Goal: Find specific page/section: Find specific page/section

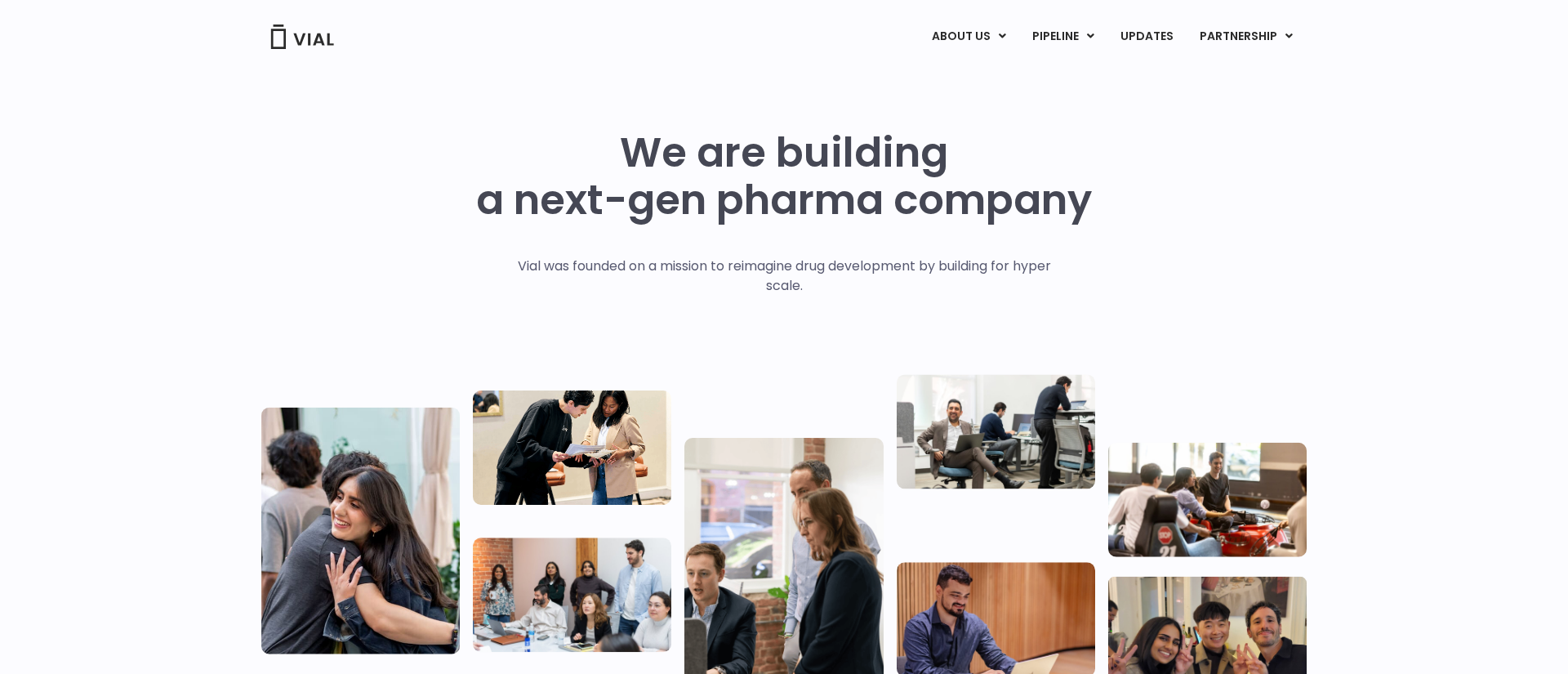
scroll to position [13, 0]
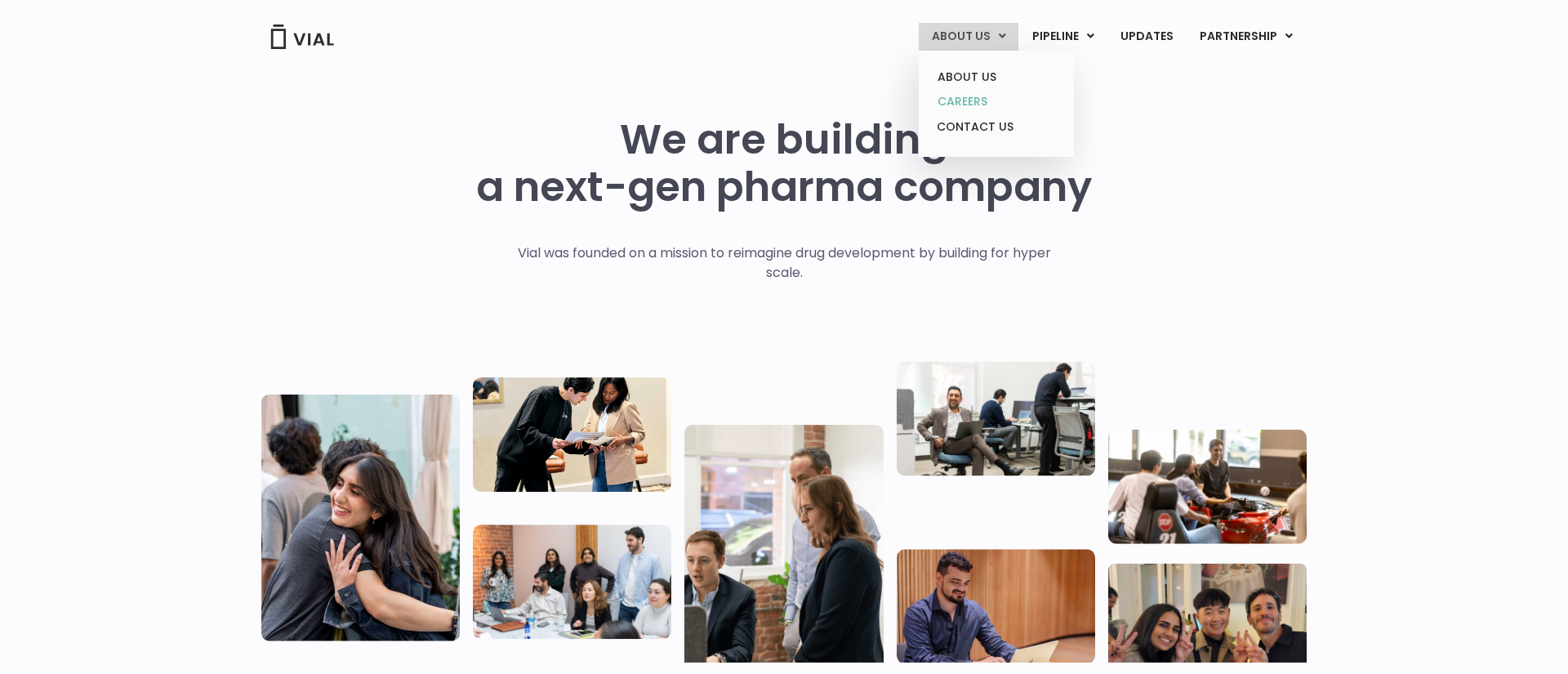
click at [973, 99] on link "CAREERS" at bounding box center [997, 102] width 143 height 26
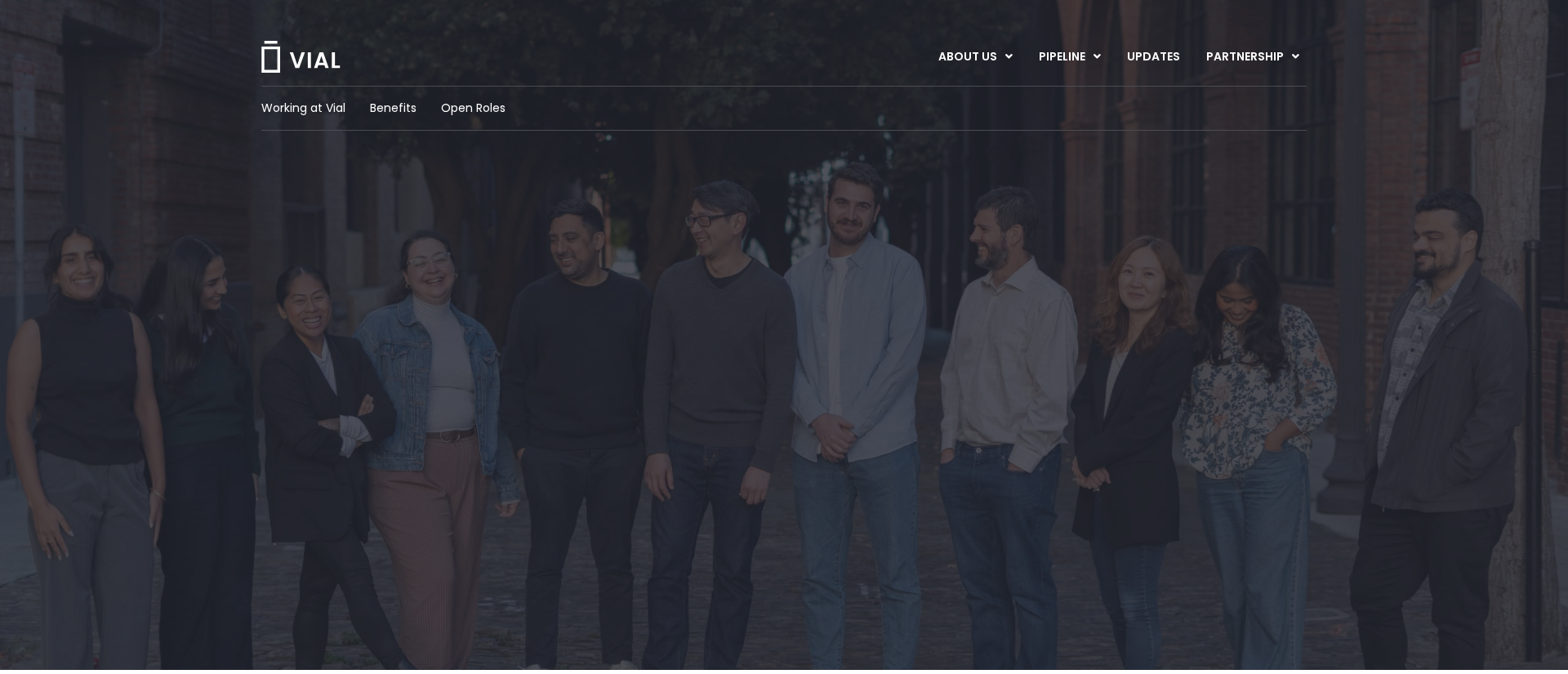
scroll to position [66, 0]
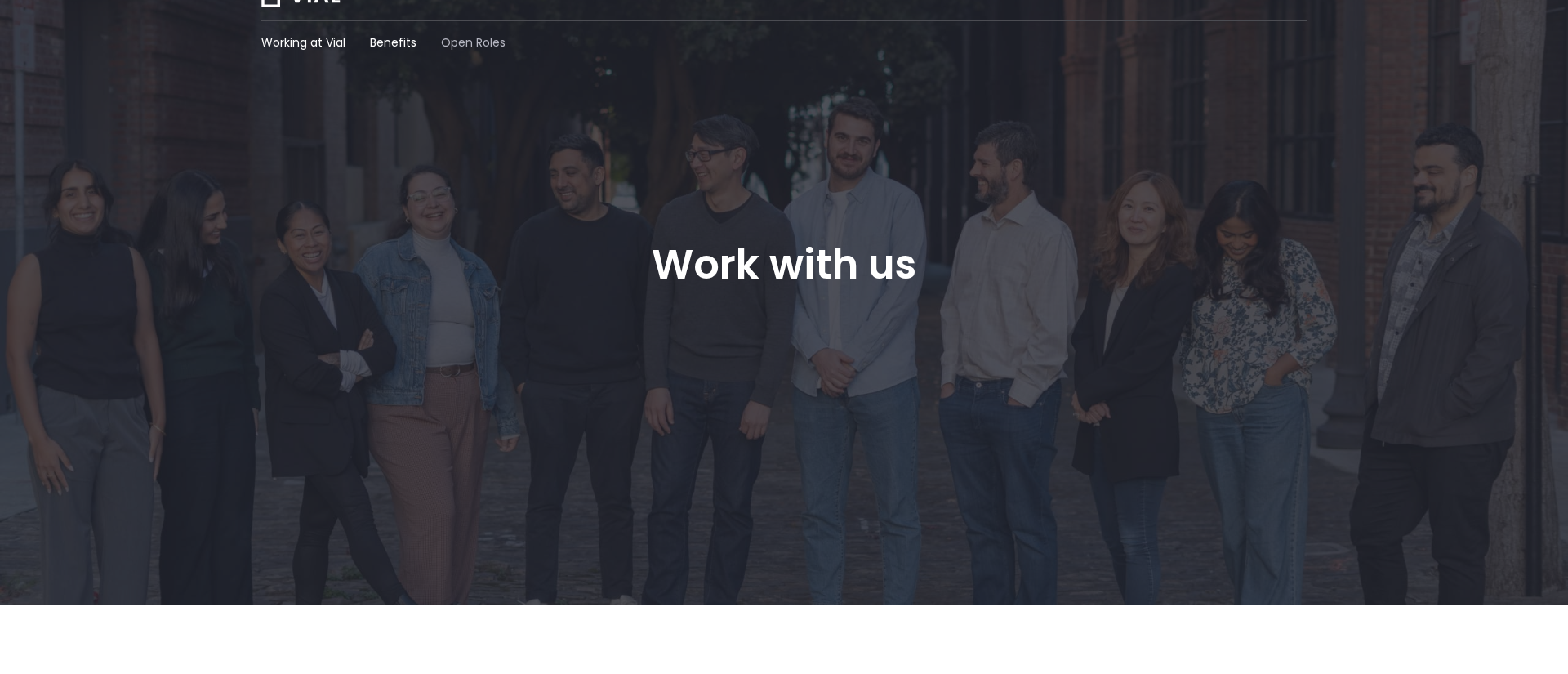
click at [475, 50] on span "Open Roles" at bounding box center [474, 43] width 65 height 17
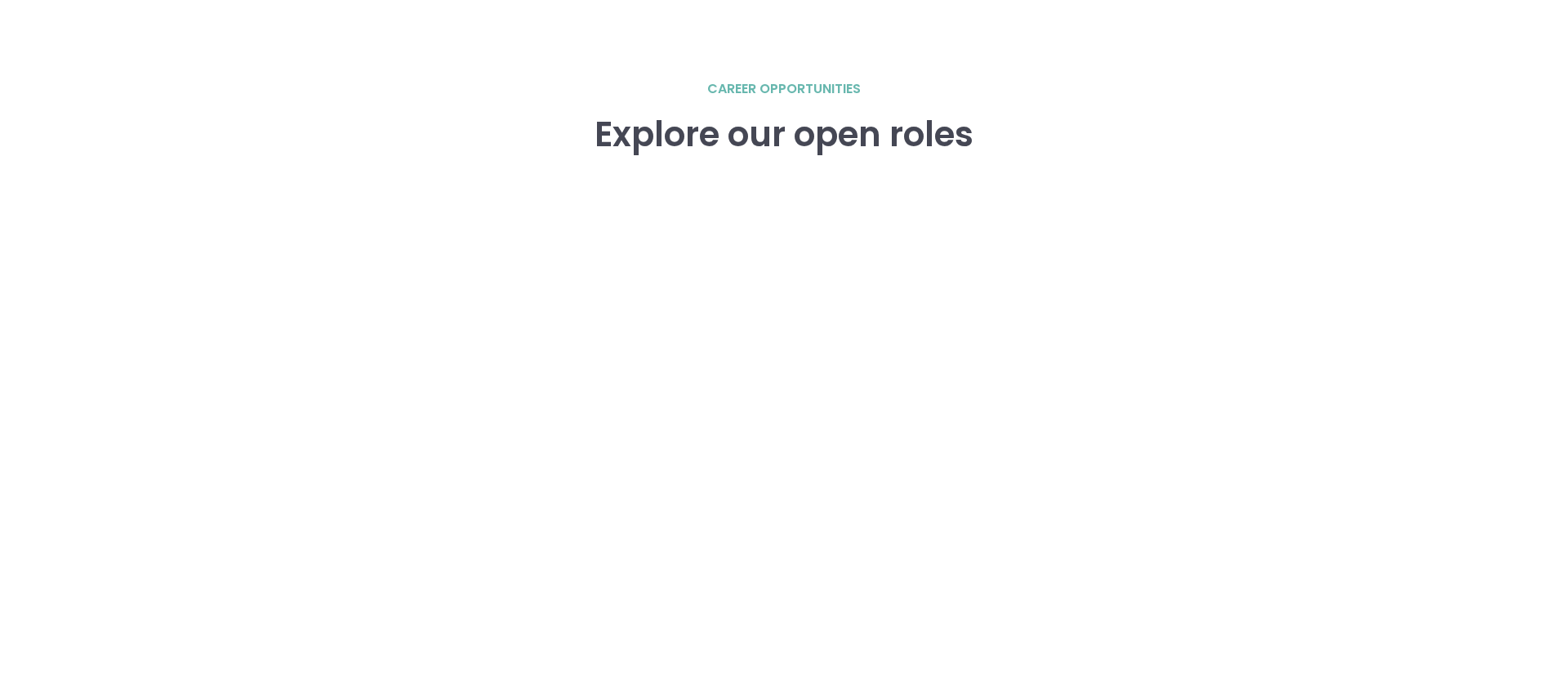
scroll to position [2325, 0]
